Goal: Information Seeking & Learning: Compare options

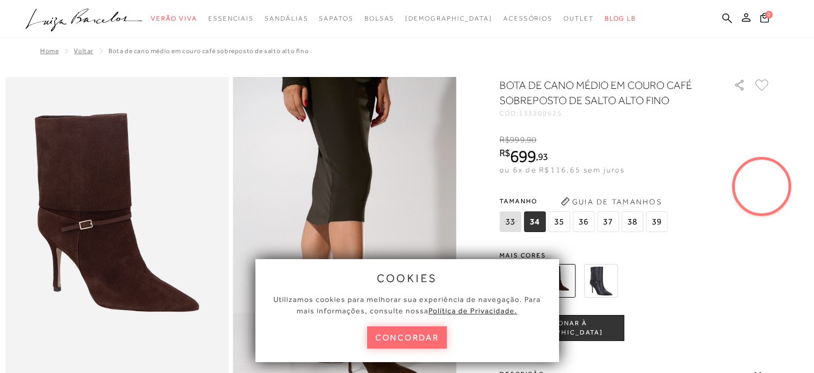
click at [408, 333] on button "concordar" at bounding box center [407, 337] width 80 height 22
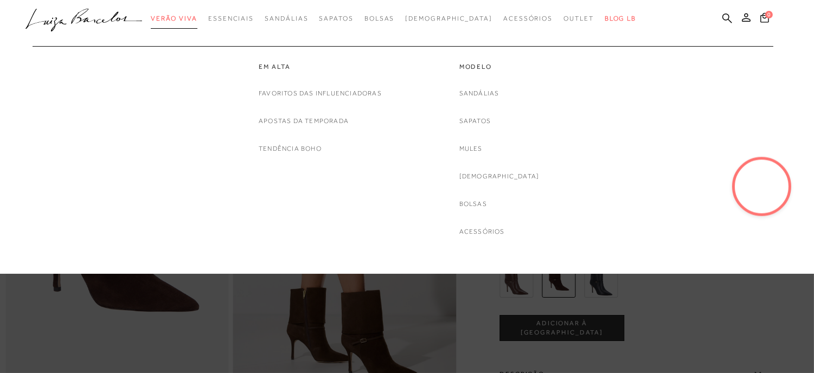
click at [197, 18] on span "Verão Viva" at bounding box center [174, 19] width 47 height 8
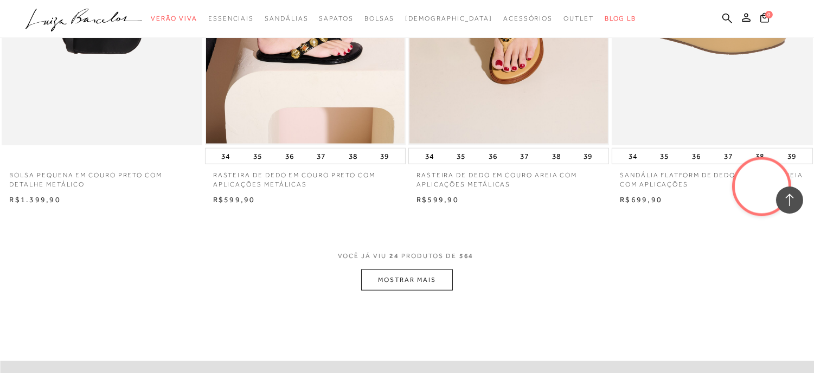
scroll to position [2229, 0]
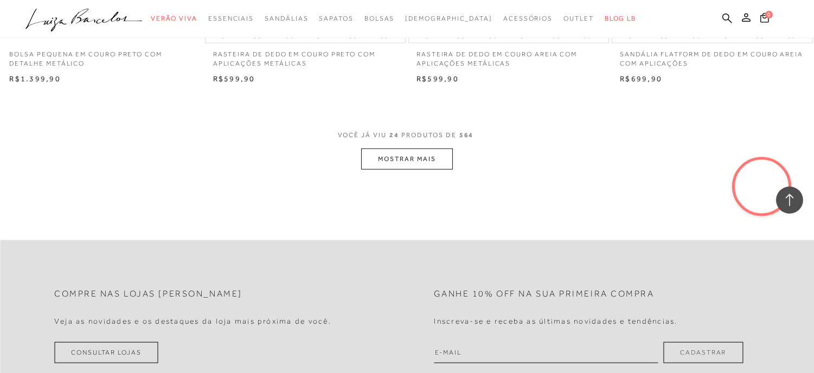
click at [392, 156] on button "MOSTRAR MAIS" at bounding box center [406, 159] width 91 height 21
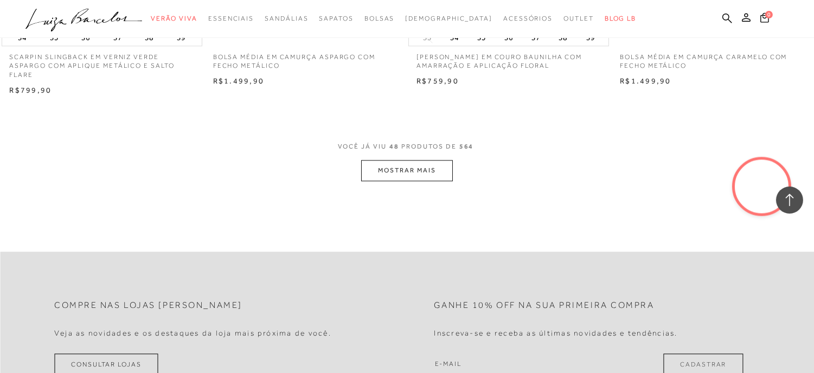
scroll to position [4459, 0]
click at [394, 178] on button "MOSTRAR MAIS" at bounding box center [406, 169] width 91 height 21
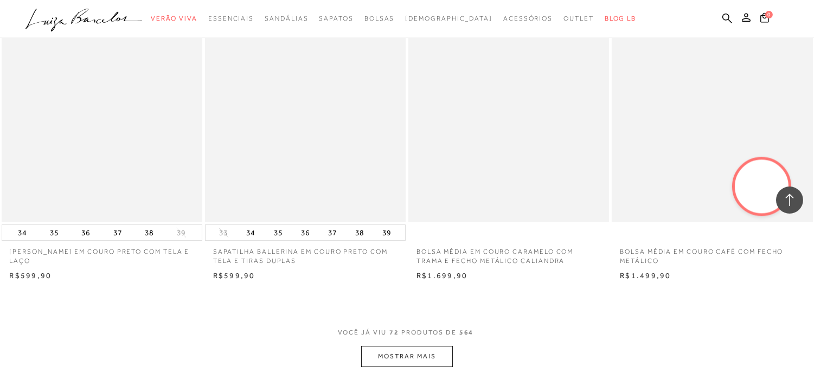
scroll to position [6628, 0]
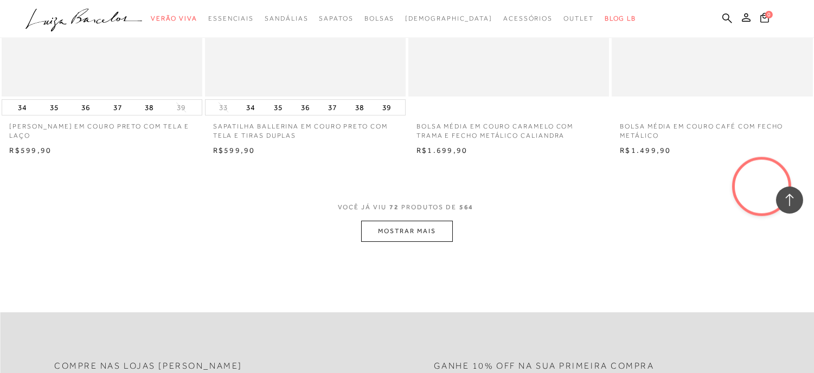
click at [394, 236] on button "MOSTRAR MAIS" at bounding box center [406, 231] width 91 height 21
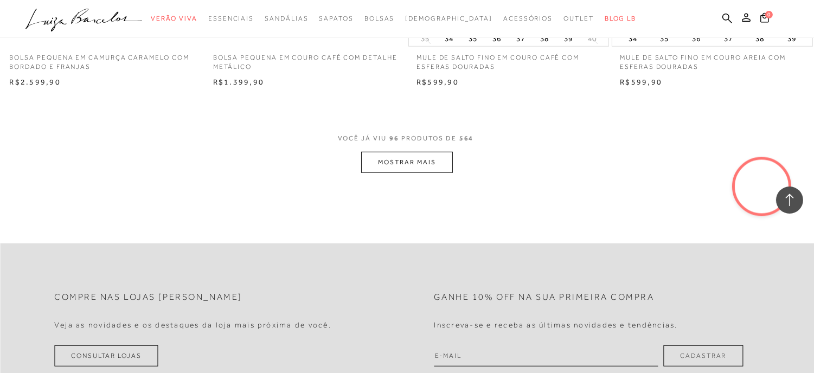
scroll to position [8917, 0]
click at [388, 171] on button "MOSTRAR MAIS" at bounding box center [406, 162] width 91 height 21
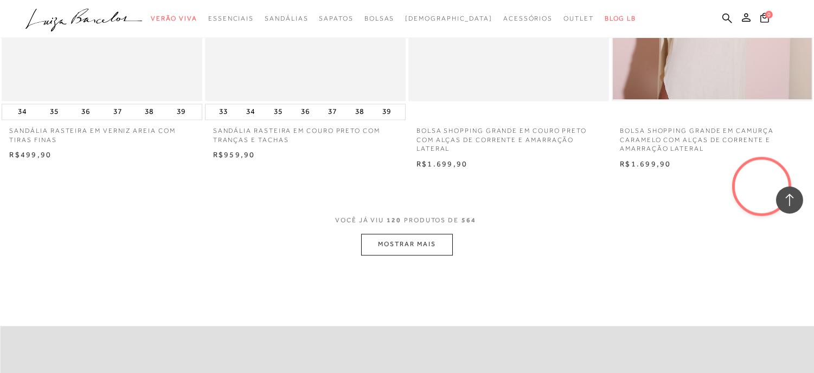
scroll to position [11086, 0]
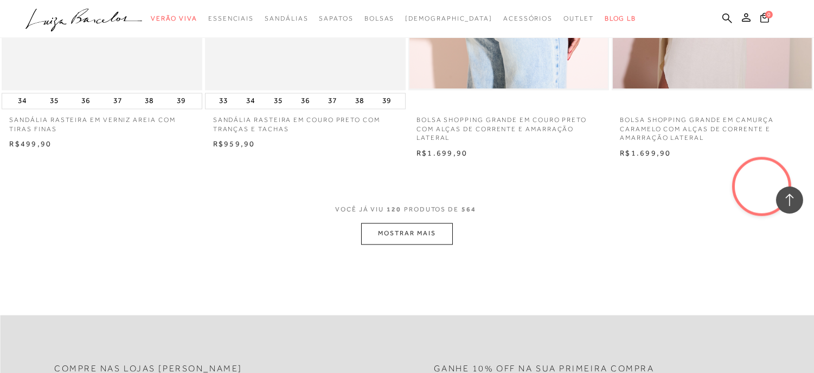
click at [419, 241] on button "MOSTRAR MAIS" at bounding box center [406, 233] width 91 height 21
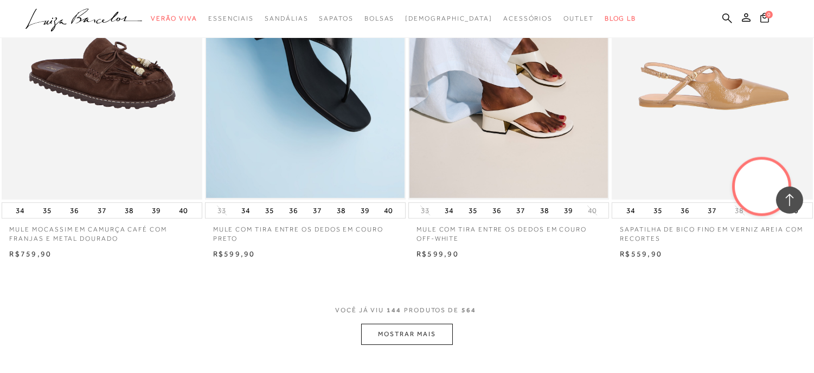
scroll to position [13195, 0]
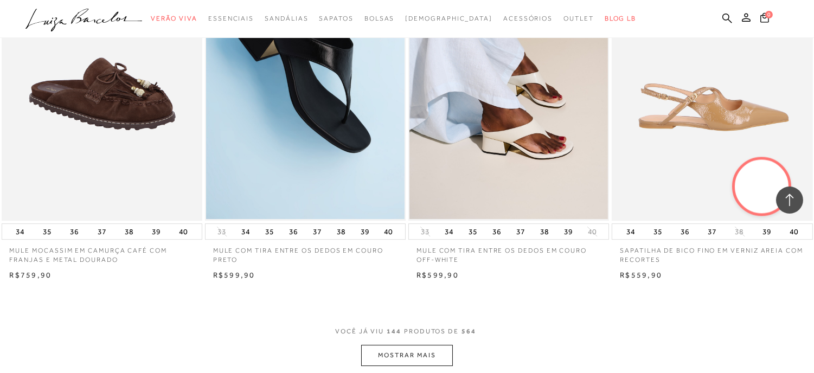
click at [651, 160] on img at bounding box center [713, 70] width 200 height 301
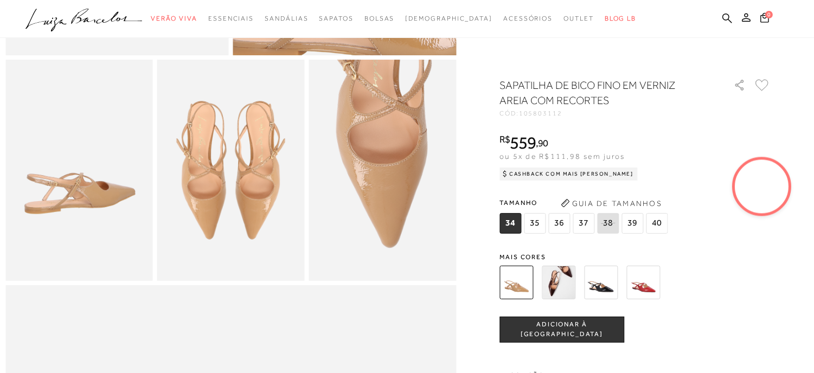
scroll to position [361, 0]
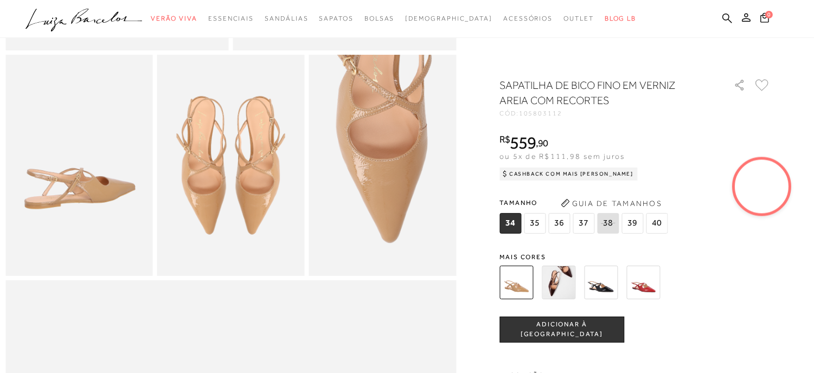
click at [648, 284] on img at bounding box center [643, 283] width 34 height 34
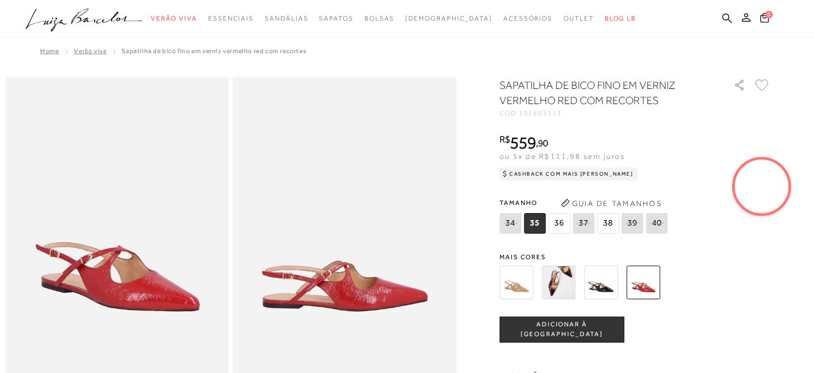
click at [593, 282] on img at bounding box center [601, 283] width 34 height 34
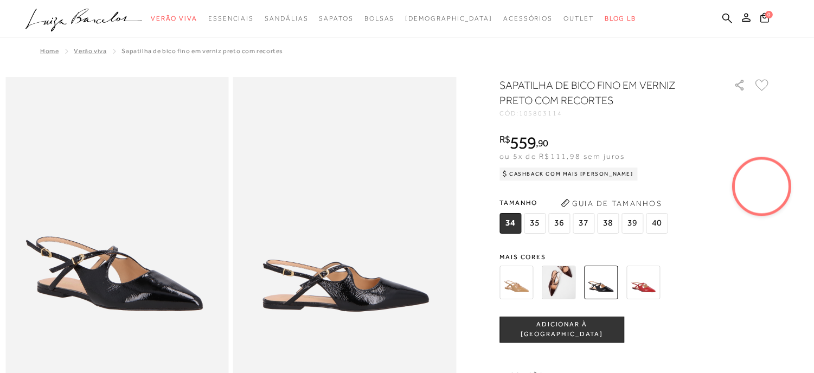
click at [557, 284] on img at bounding box center [559, 283] width 34 height 34
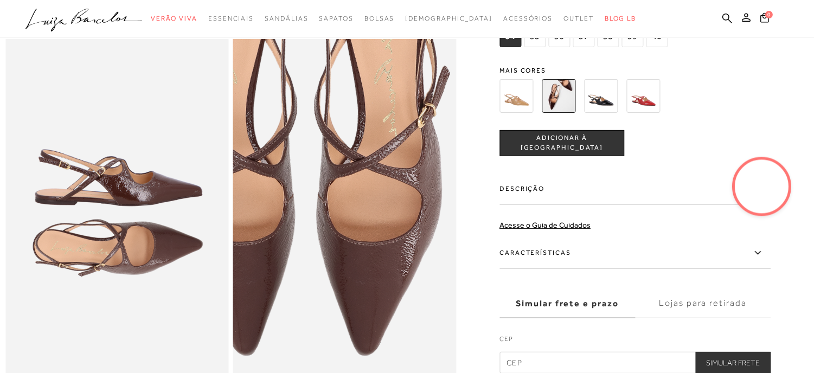
scroll to position [843, 0]
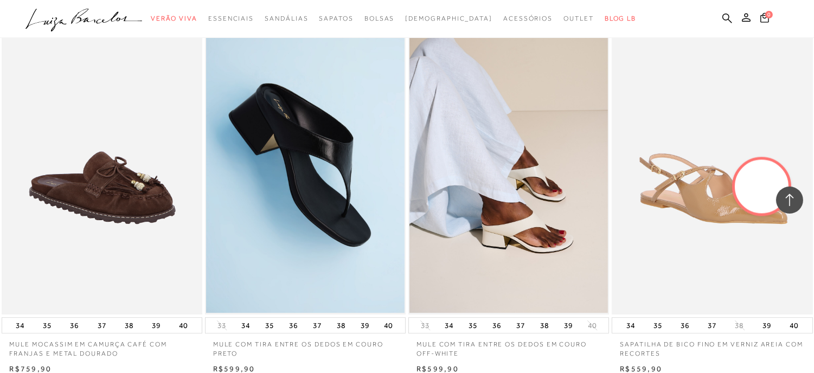
scroll to position [13295, 0]
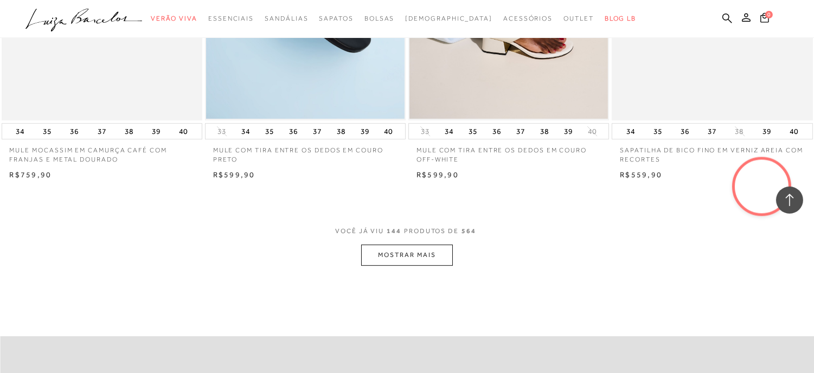
click at [401, 266] on button "MOSTRAR MAIS" at bounding box center [406, 255] width 91 height 21
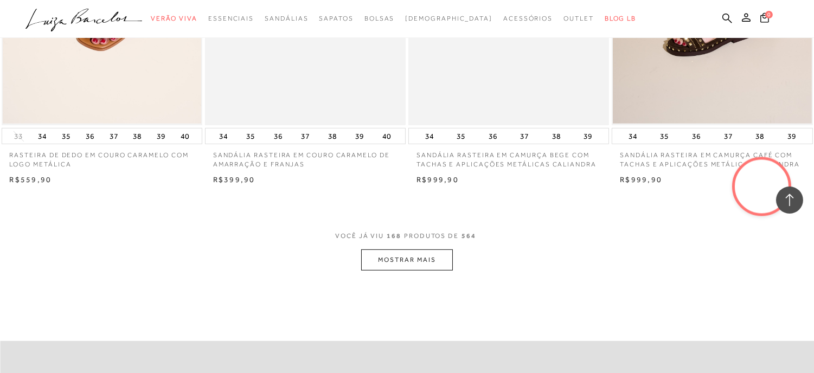
scroll to position [15525, 0]
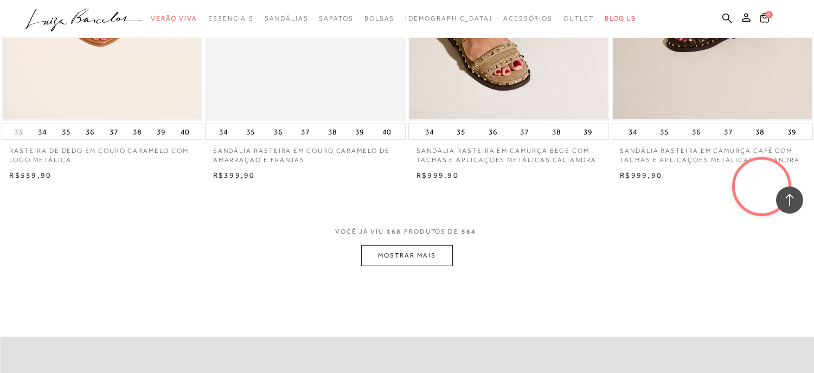
click at [396, 266] on button "MOSTRAR MAIS" at bounding box center [406, 255] width 91 height 21
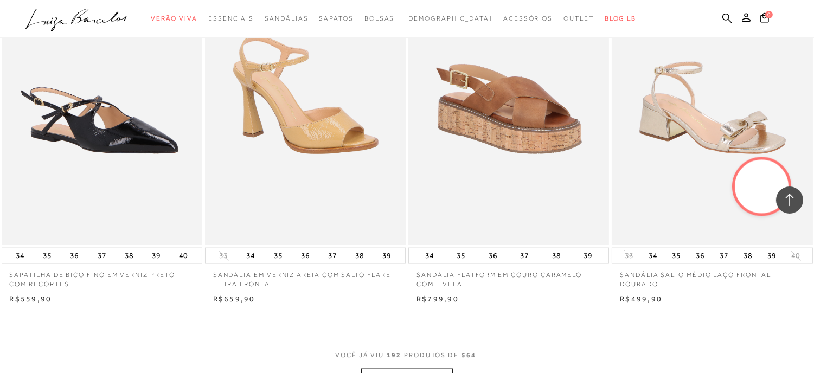
scroll to position [17875, 0]
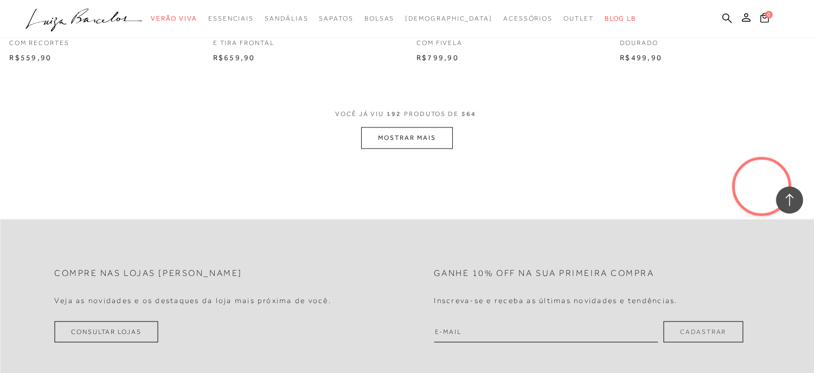
click at [392, 146] on button "MOSTRAR MAIS" at bounding box center [406, 137] width 91 height 21
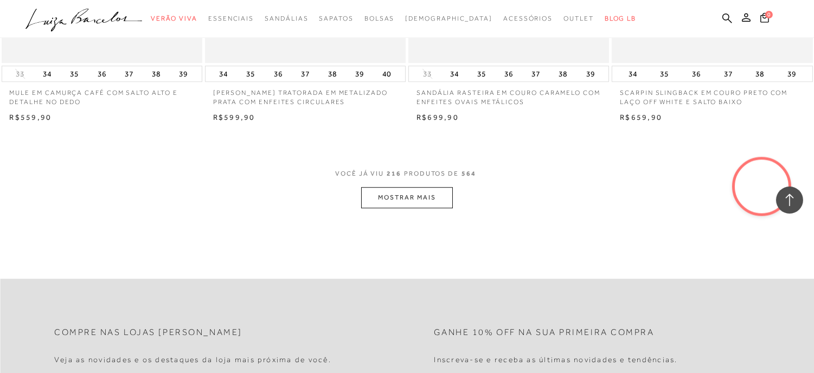
scroll to position [20104, 0]
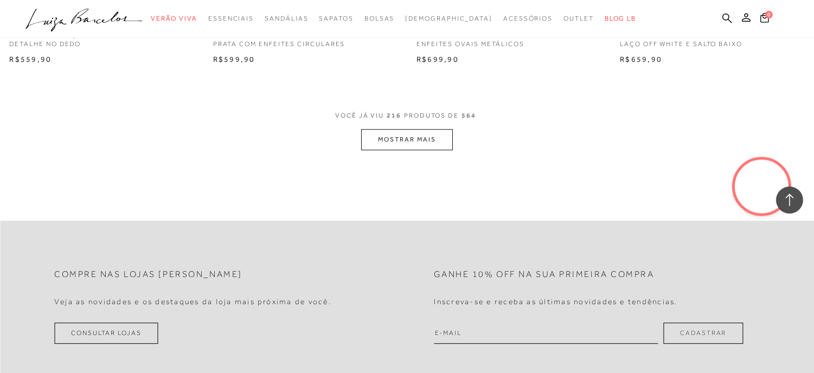
click at [400, 149] on button "MOSTRAR MAIS" at bounding box center [406, 139] width 91 height 21
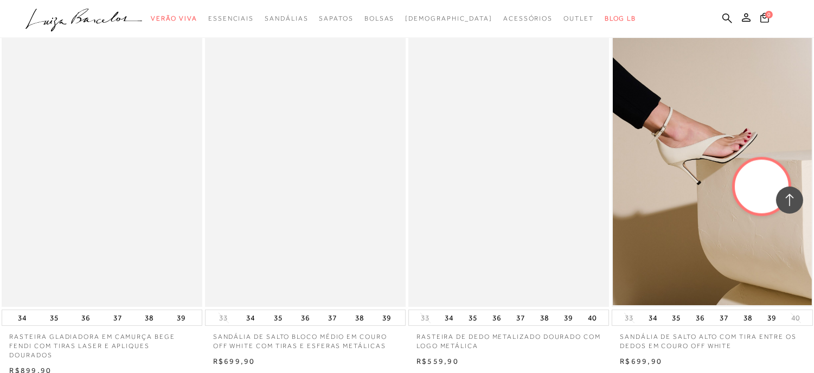
scroll to position [22273, 0]
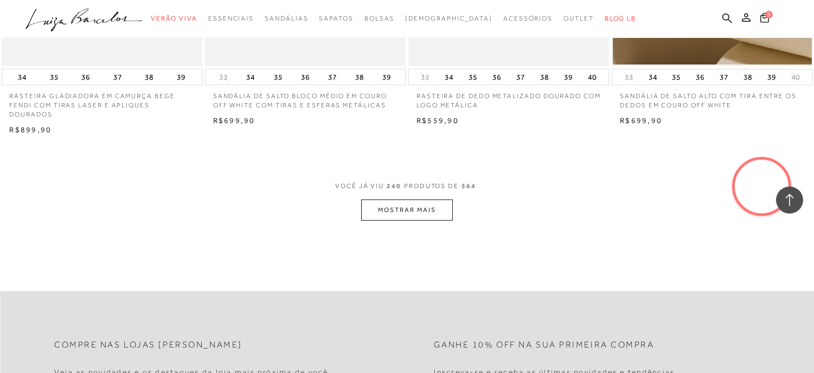
click at [404, 219] on button "MOSTRAR MAIS" at bounding box center [406, 210] width 91 height 21
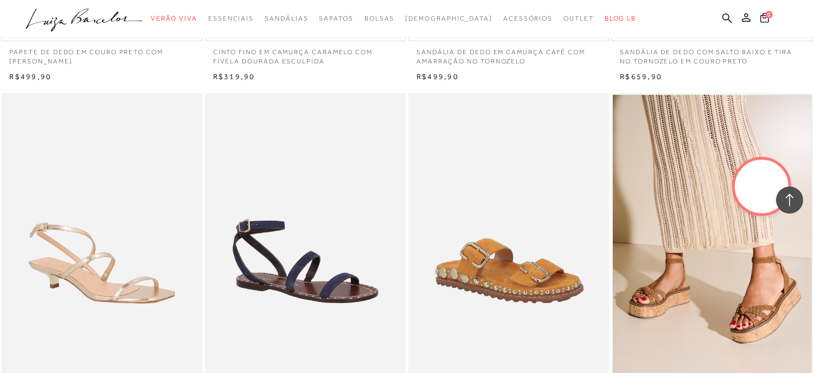
scroll to position [23177, 0]
